Goal: Find specific page/section: Find specific page/section

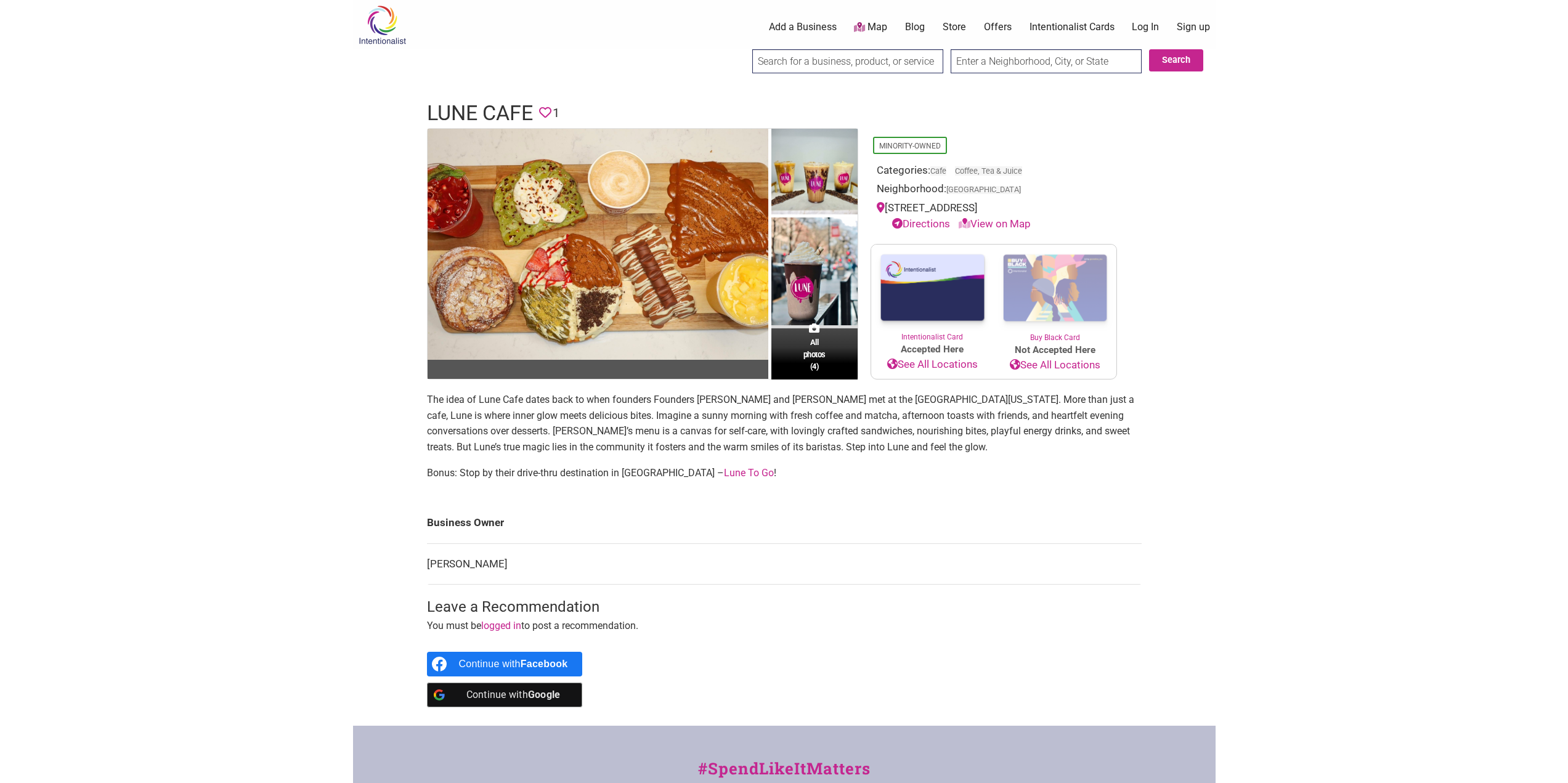
click at [920, 211] on div "[STREET_ADDRESS] Directions View on Map" at bounding box center [994, 216] width 234 height 31
click at [724, 473] on link "Lune To Go" at bounding box center [749, 473] width 50 height 11
